Goal: Transaction & Acquisition: Purchase product/service

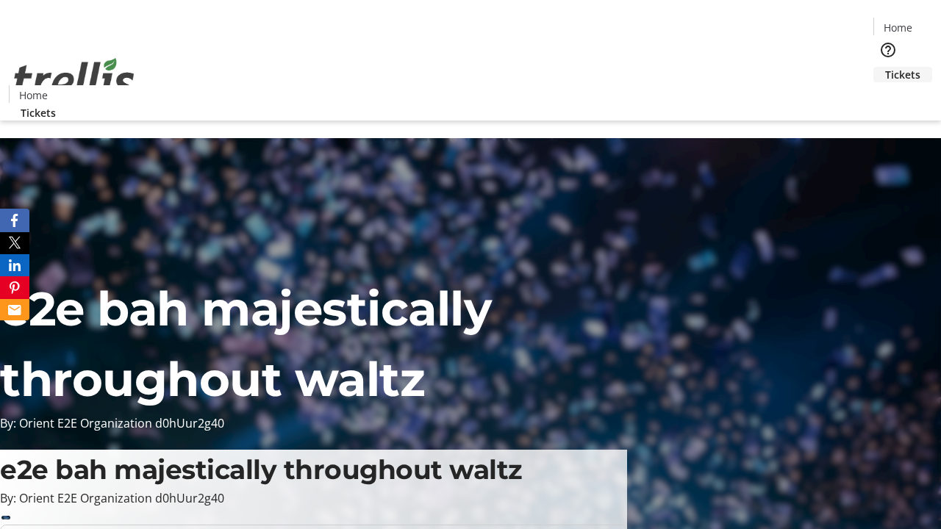
click at [885, 67] on span "Tickets" at bounding box center [902, 74] width 35 height 15
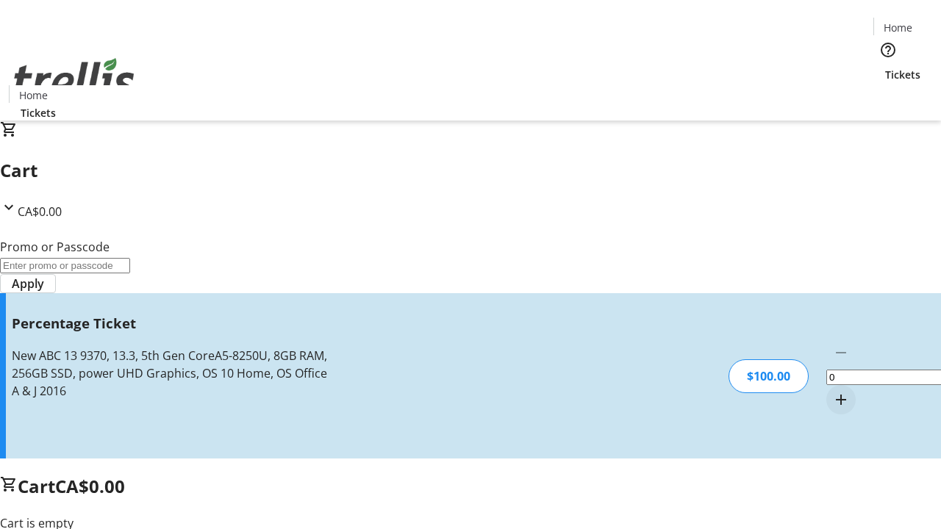
click at [832, 391] on mat-icon "Increment by one" at bounding box center [841, 400] width 18 height 18
type input "1"
type input "FOO"
